Goal: Find specific page/section: Find specific page/section

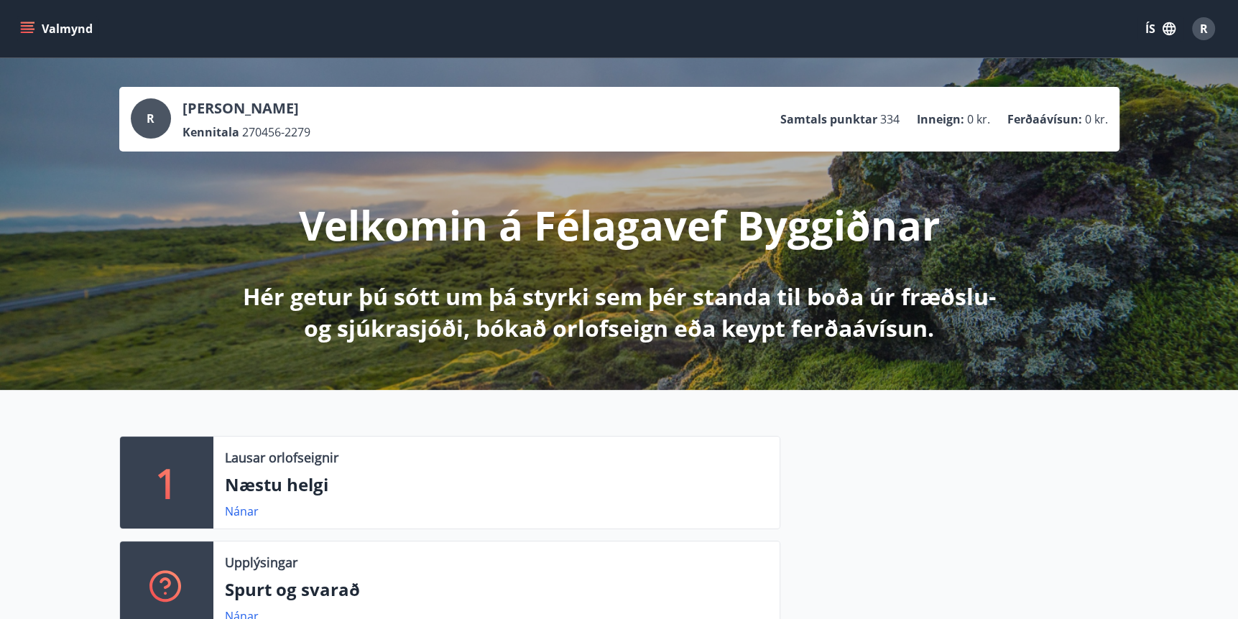
click at [32, 29] on icon "menu" at bounding box center [29, 28] width 16 height 1
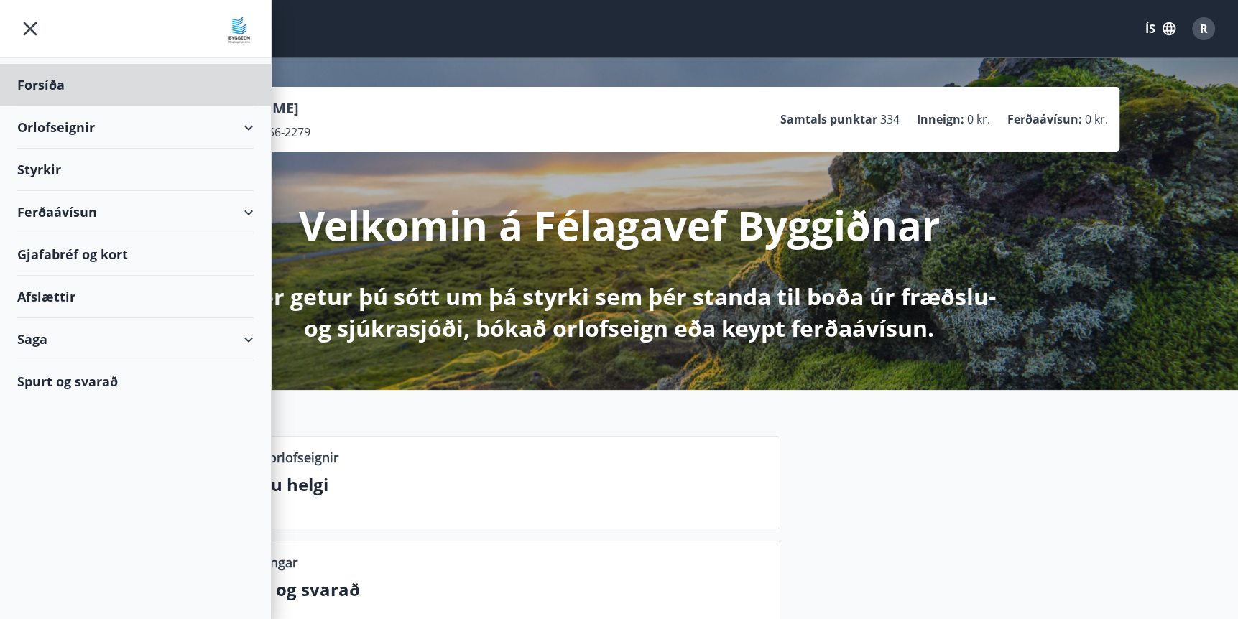
click at [34, 106] on div "Styrkir" at bounding box center [135, 85] width 236 height 42
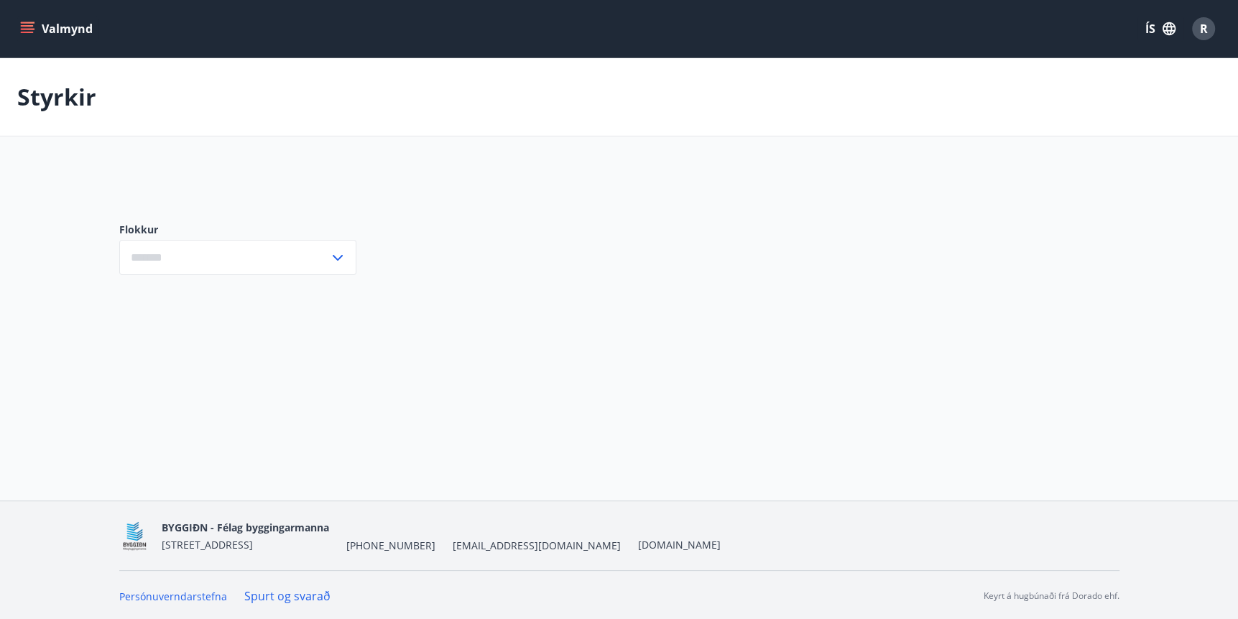
type input "***"
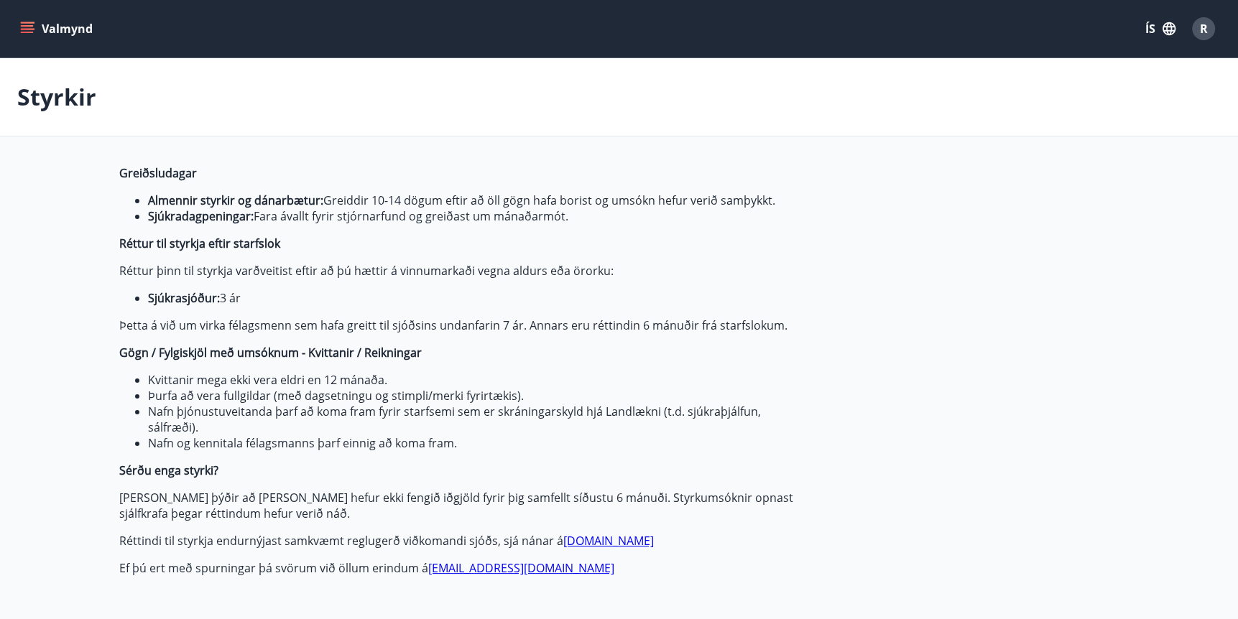
click at [27, 28] on icon "menu" at bounding box center [29, 28] width 16 height 1
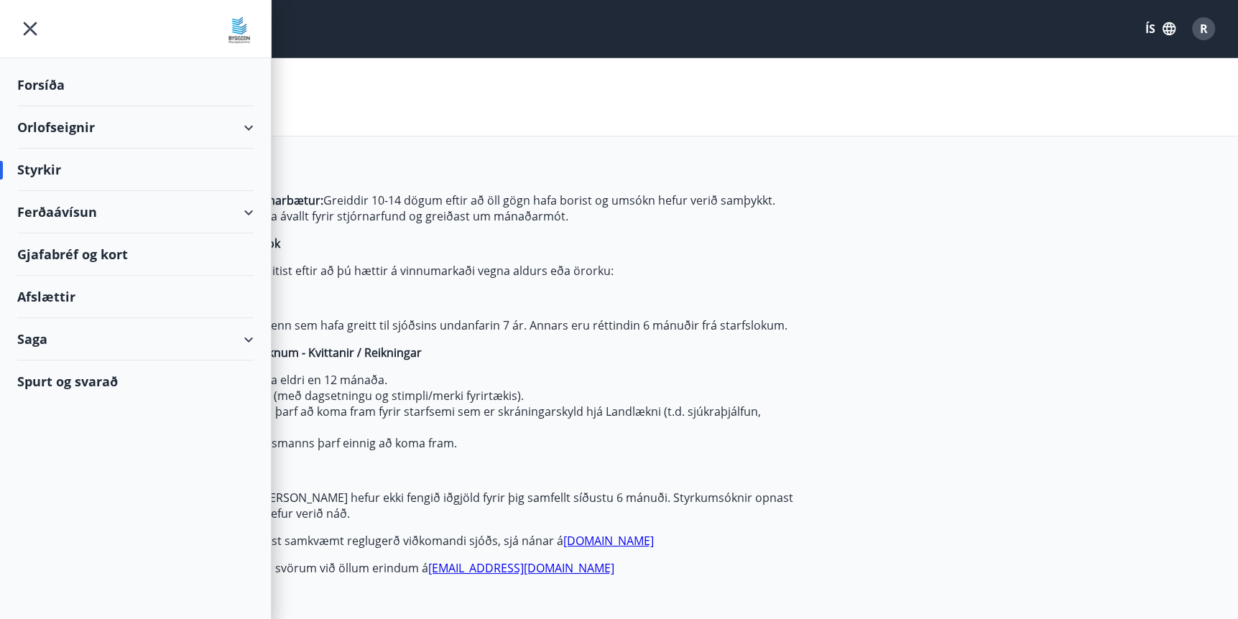
click at [50, 127] on div "Orlofseignir" at bounding box center [135, 127] width 236 height 42
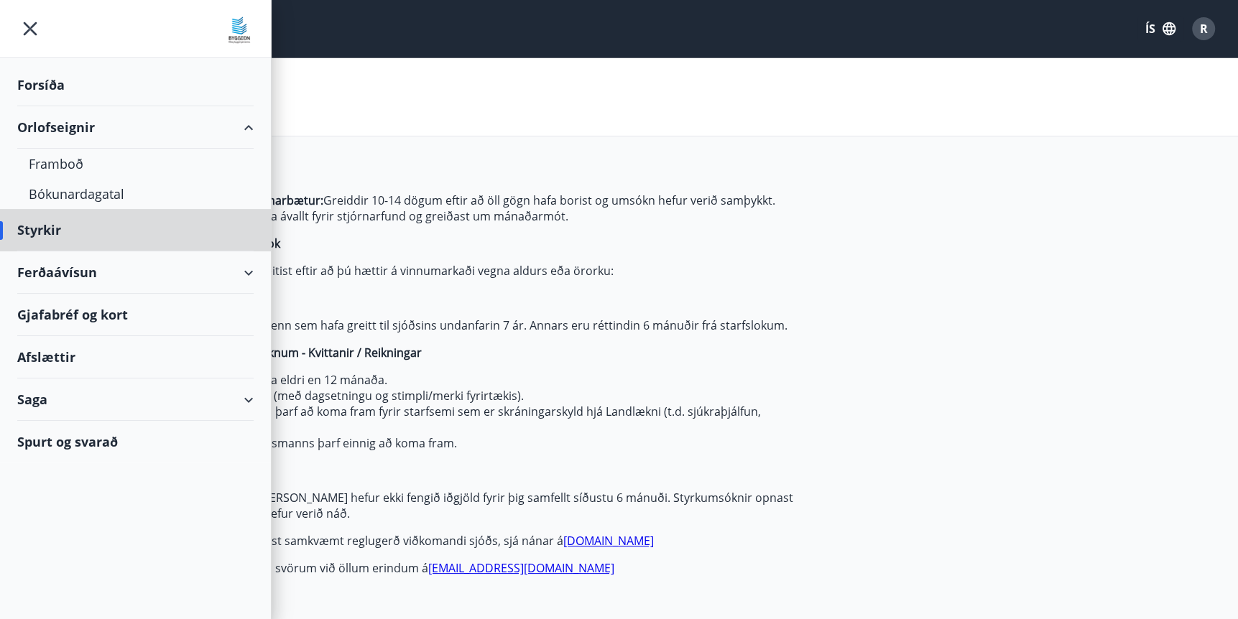
click at [47, 81] on div "Forsíða" at bounding box center [135, 85] width 236 height 42
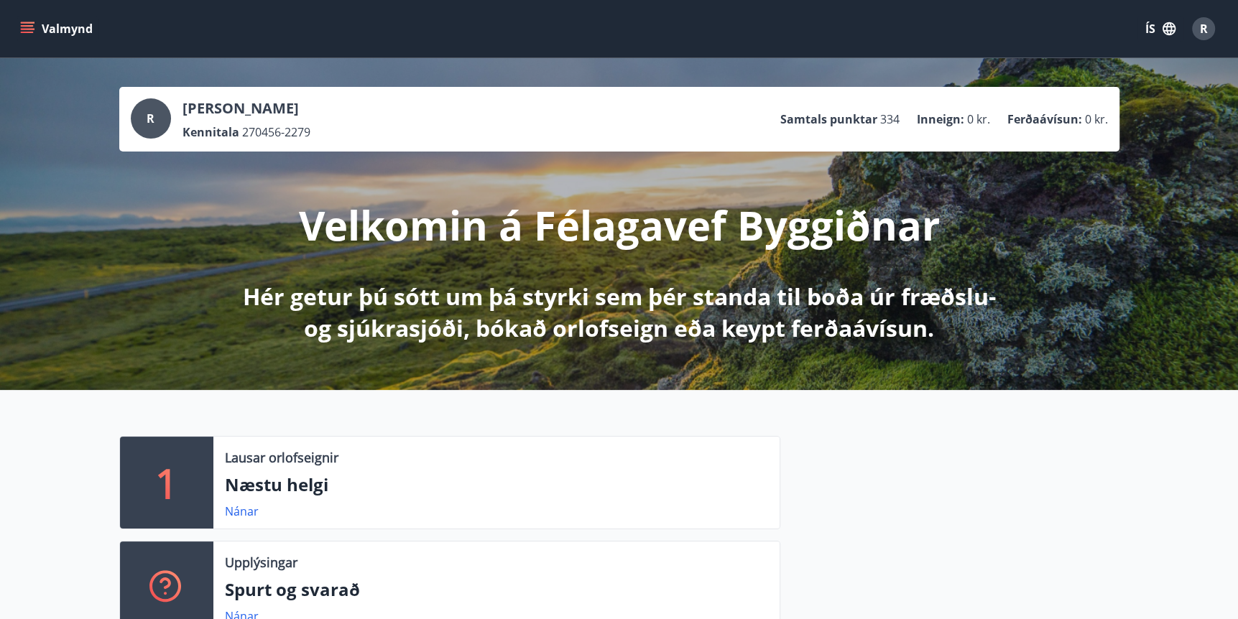
click at [31, 26] on icon "menu" at bounding box center [27, 25] width 13 height 1
click at [997, 33] on div "Valmynd ÍS R" at bounding box center [619, 28] width 1204 height 34
click at [489, 19] on div "Valmynd ÍS R" at bounding box center [619, 28] width 1204 height 34
click at [26, 27] on icon "menu" at bounding box center [27, 29] width 14 height 14
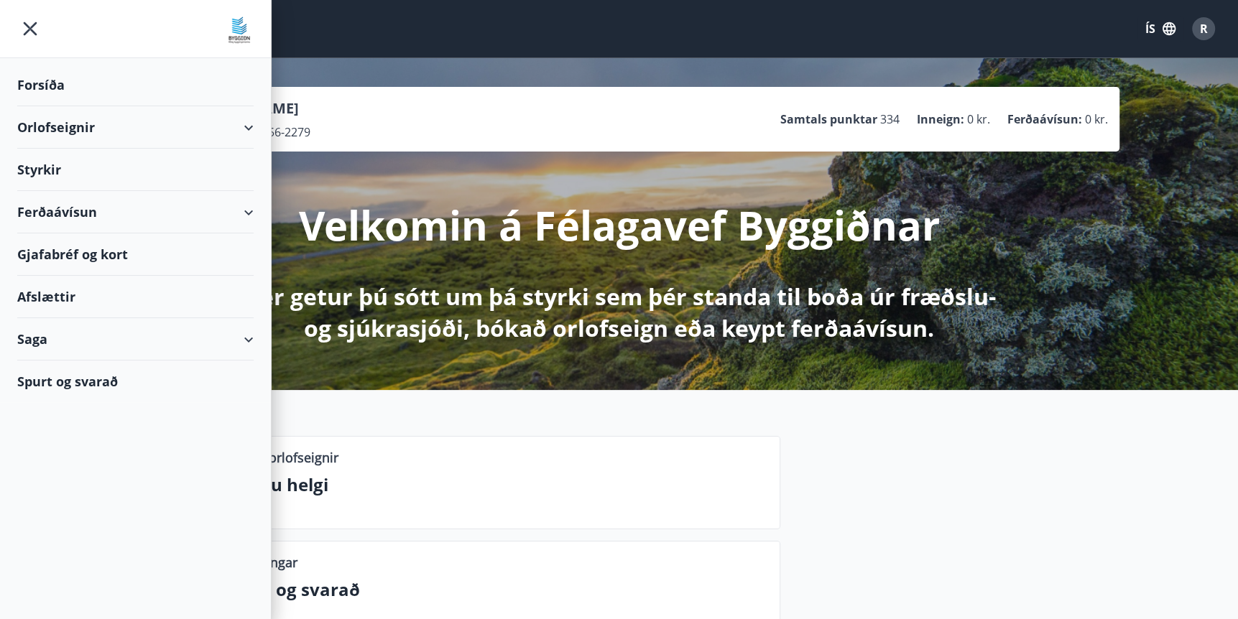
click at [245, 129] on div "Orlofseignir" at bounding box center [135, 127] width 236 height 42
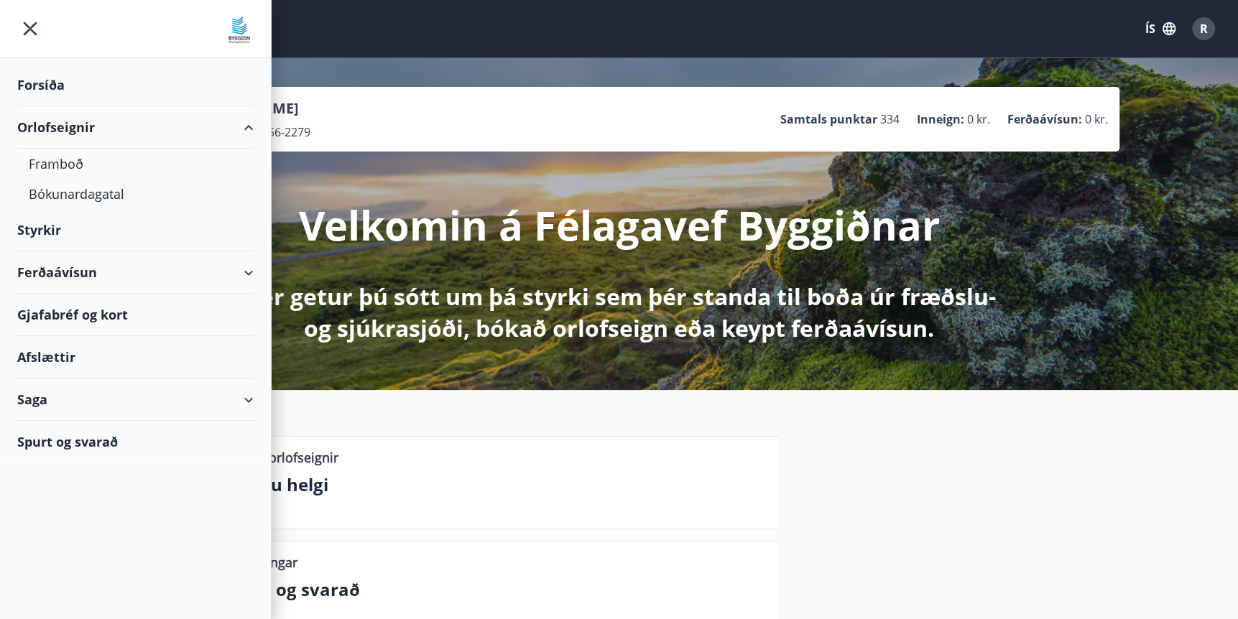
click at [245, 129] on div "Orlofseignir" at bounding box center [135, 127] width 236 height 42
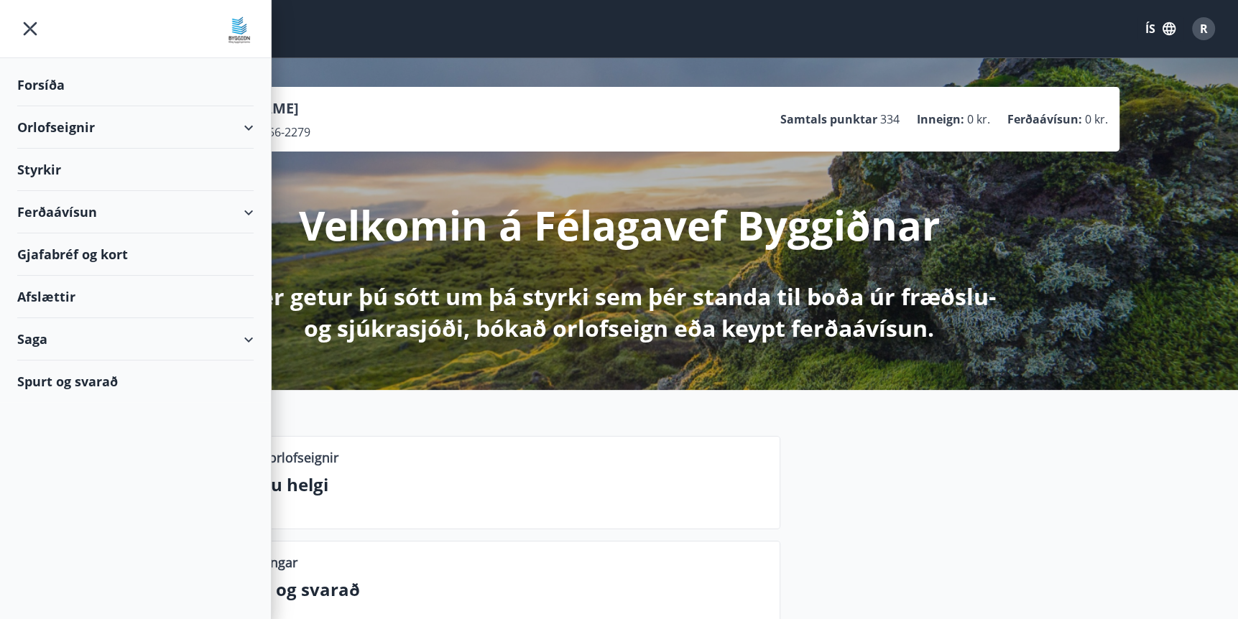
click at [247, 210] on div "Ferðaávísun" at bounding box center [135, 212] width 236 height 42
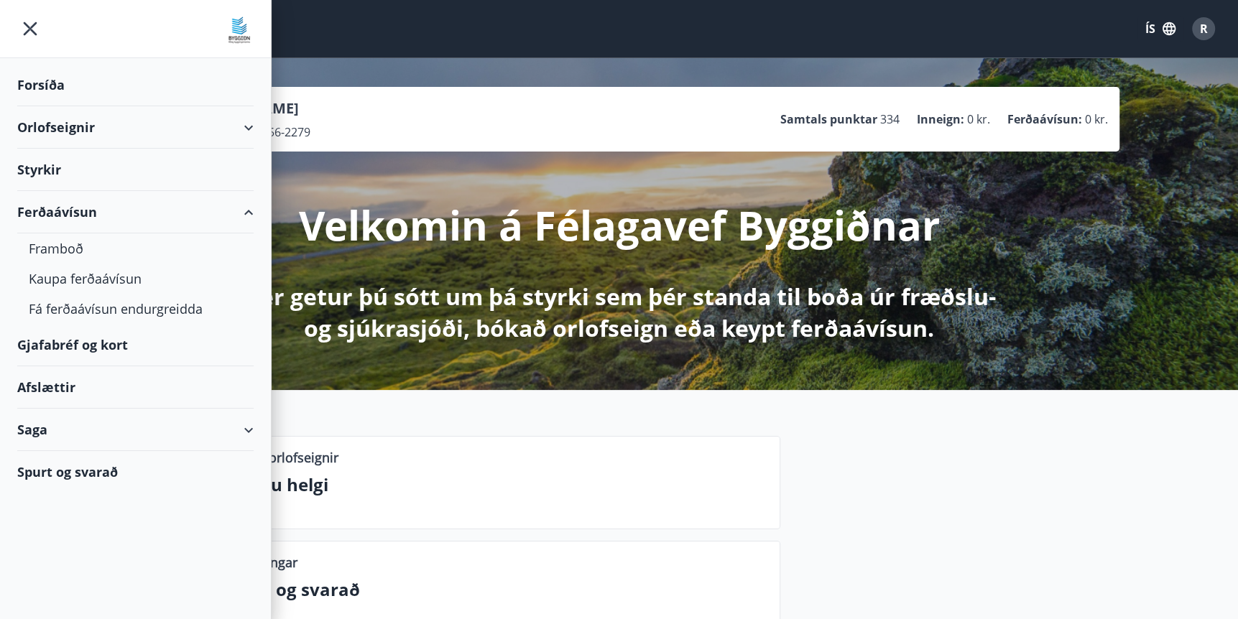
click at [247, 210] on div "Ferðaávísun" at bounding box center [135, 212] width 236 height 42
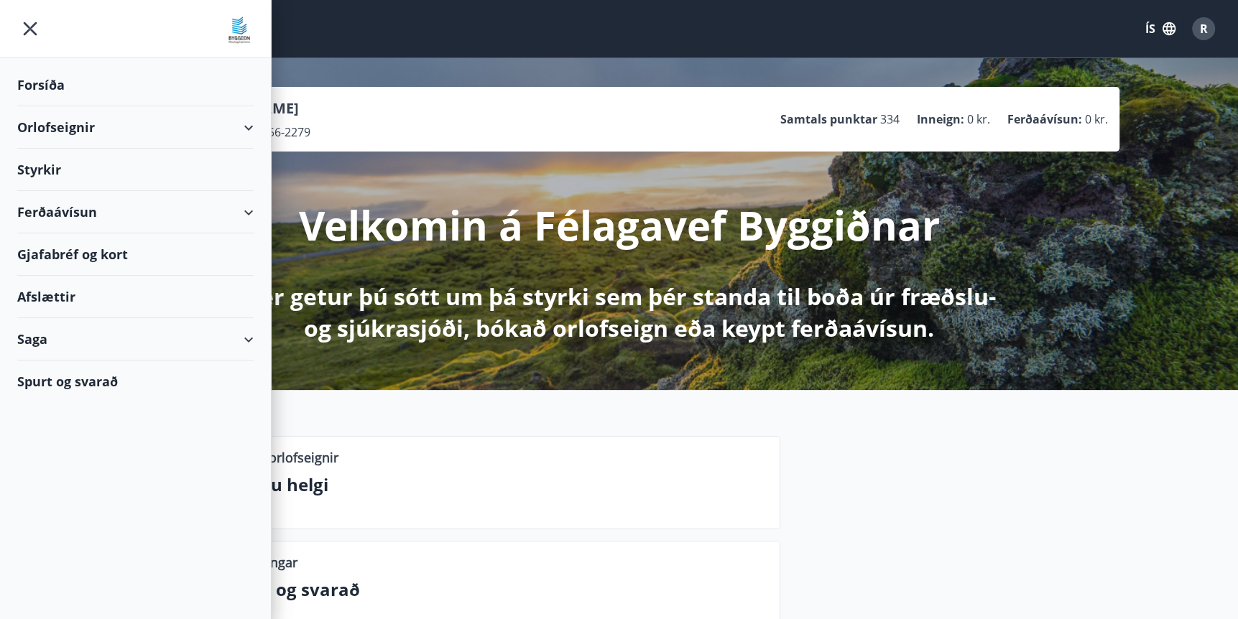
click at [246, 208] on div "Ferðaávísun" at bounding box center [135, 212] width 236 height 42
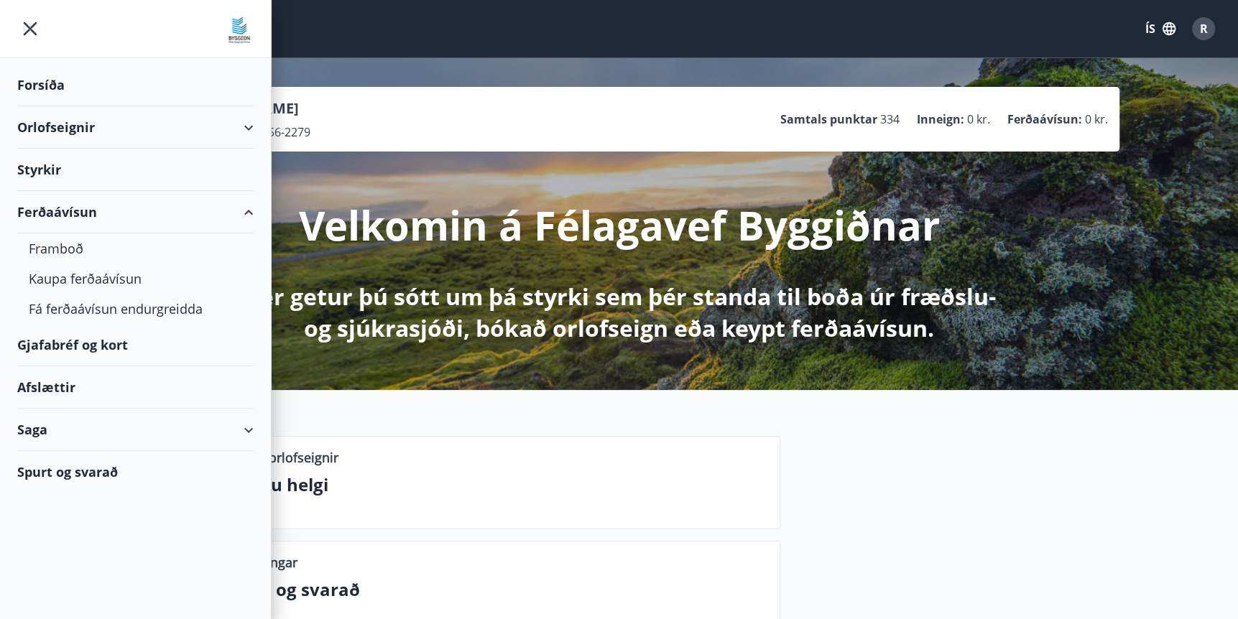
click at [246, 208] on div "Ferðaávísun" at bounding box center [135, 212] width 236 height 42
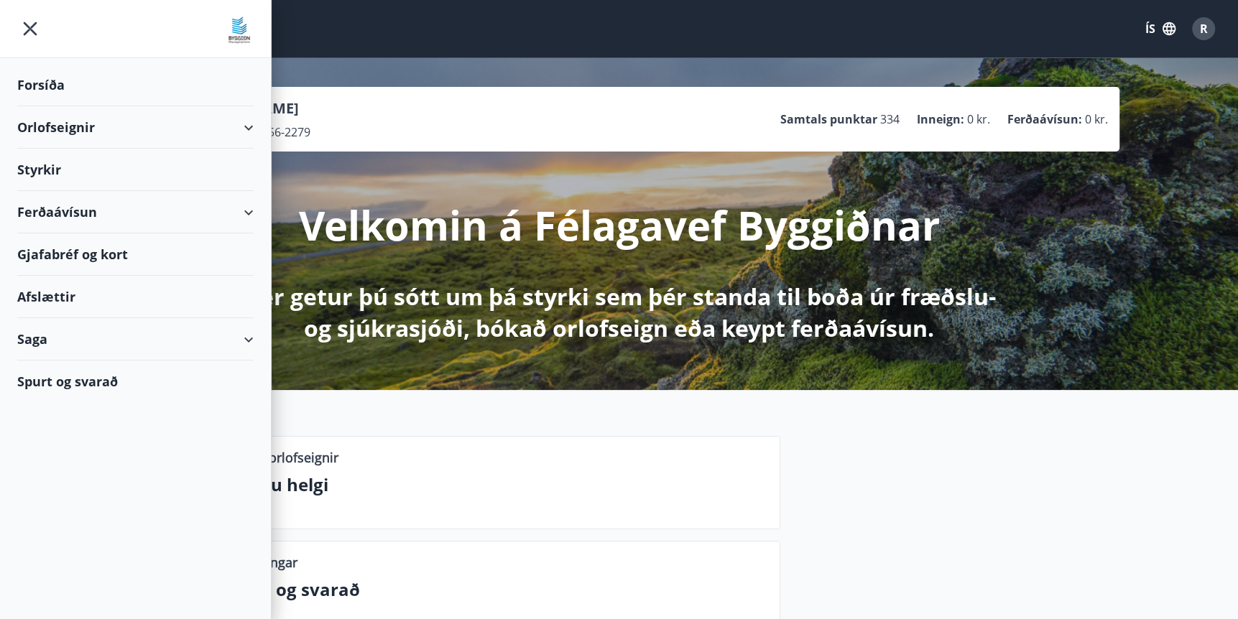
click at [541, 29] on div "Valmynd ÍS R" at bounding box center [619, 28] width 1204 height 34
